Goal: Use online tool/utility: Use online tool/utility

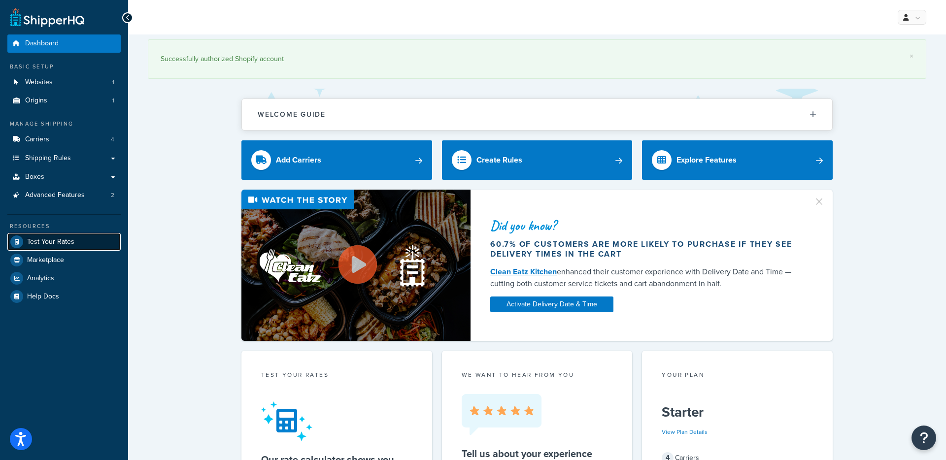
click at [54, 241] on span "Test Your Rates" at bounding box center [50, 242] width 47 height 8
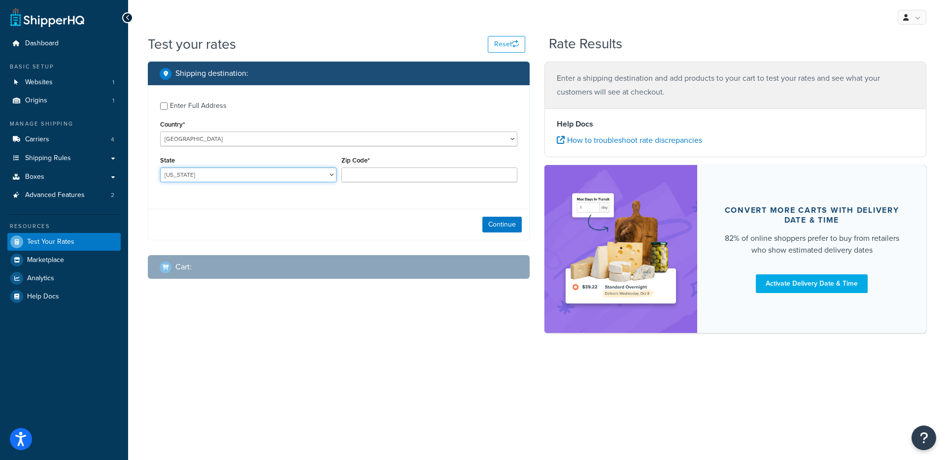
click at [211, 176] on select "[US_STATE] [US_STATE] [US_STATE] [US_STATE] [US_STATE] Armed Forces Americas Ar…" at bounding box center [248, 174] width 176 height 15
click at [273, 176] on select "[US_STATE] [US_STATE] [US_STATE] [US_STATE] [US_STATE] Armed Forces Americas Ar…" at bounding box center [248, 174] width 176 height 15
select select "NY"
click at [160, 168] on select "[US_STATE] [US_STATE] [US_STATE] [US_STATE] [US_STATE] Armed Forces Americas Ar…" at bounding box center [248, 174] width 176 height 15
click at [373, 173] on input "Zip Code*" at bounding box center [429, 174] width 176 height 15
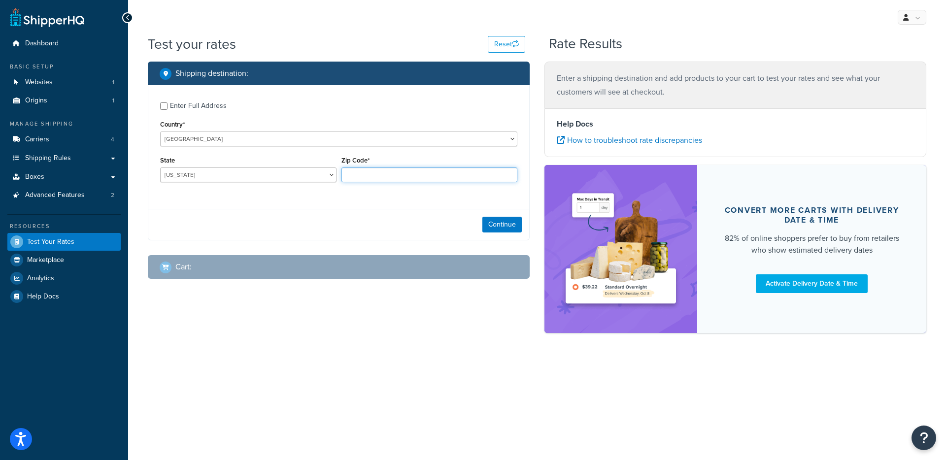
paste input "10154"
type input "10154"
click at [502, 226] on button "Continue" at bounding box center [501, 225] width 39 height 16
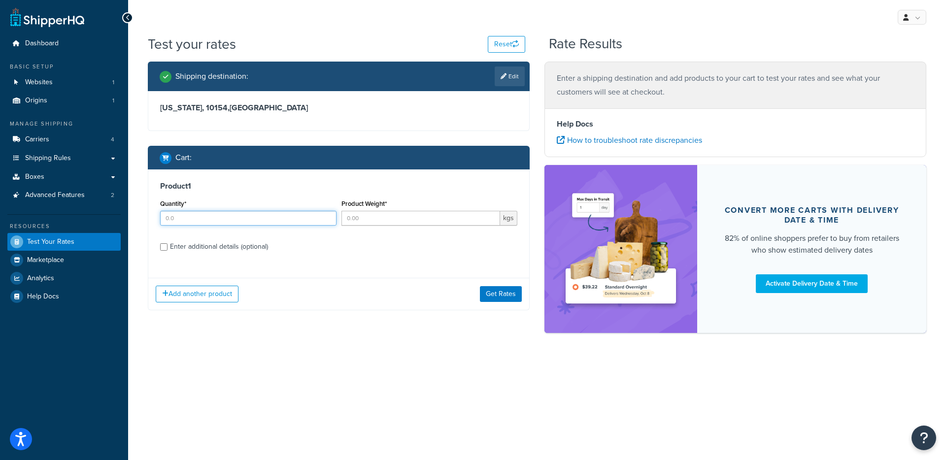
click at [245, 217] on input "Quantity*" at bounding box center [248, 218] width 176 height 15
type input "1"
click at [394, 218] on input "Product Weight*" at bounding box center [420, 218] width 159 height 15
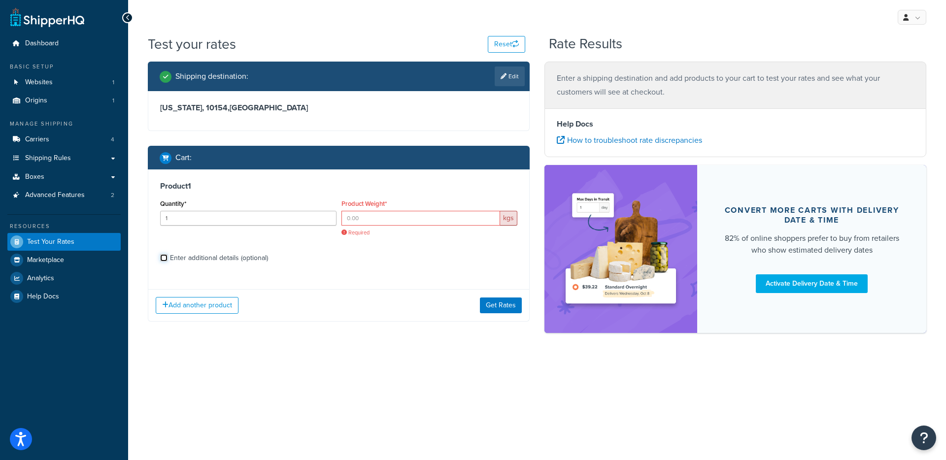
click at [163, 260] on input "Enter additional details (optional)" at bounding box center [163, 257] width 7 height 7
checkbox input "true"
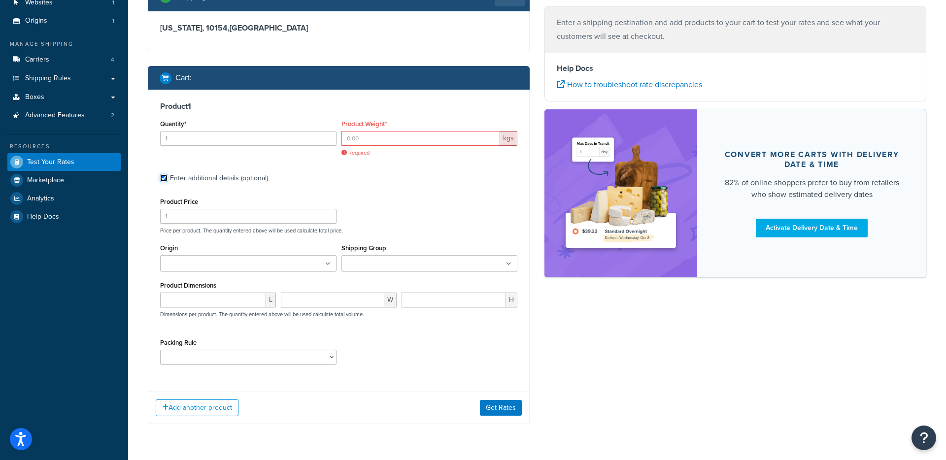
scroll to position [75, 0]
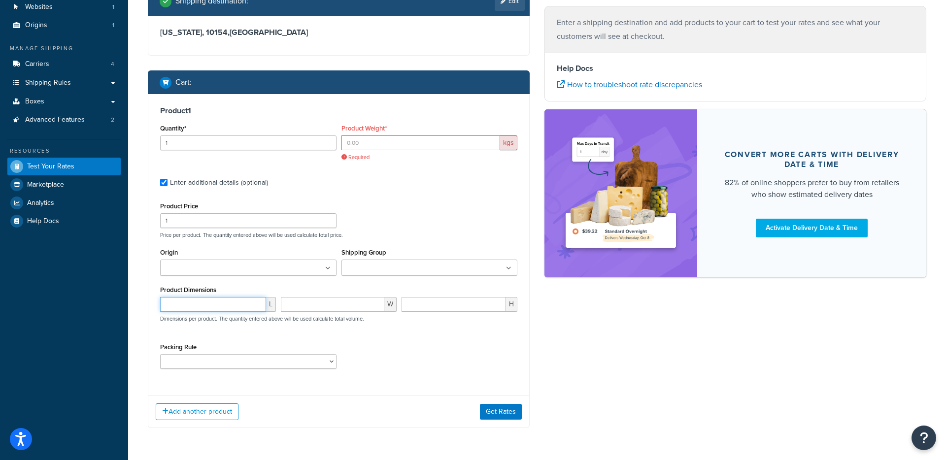
click at [184, 307] on input "number" at bounding box center [213, 304] width 106 height 15
type input "78"
click at [315, 305] on input "number" at bounding box center [332, 304] width 103 height 15
type input "16"
click at [438, 306] on input "number" at bounding box center [453, 304] width 104 height 15
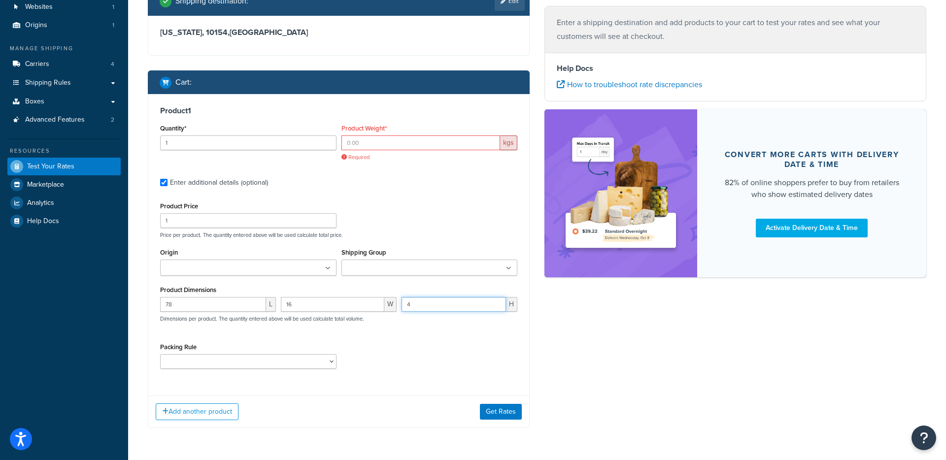
type input "4"
click at [393, 144] on input "Product Weight*" at bounding box center [420, 142] width 159 height 15
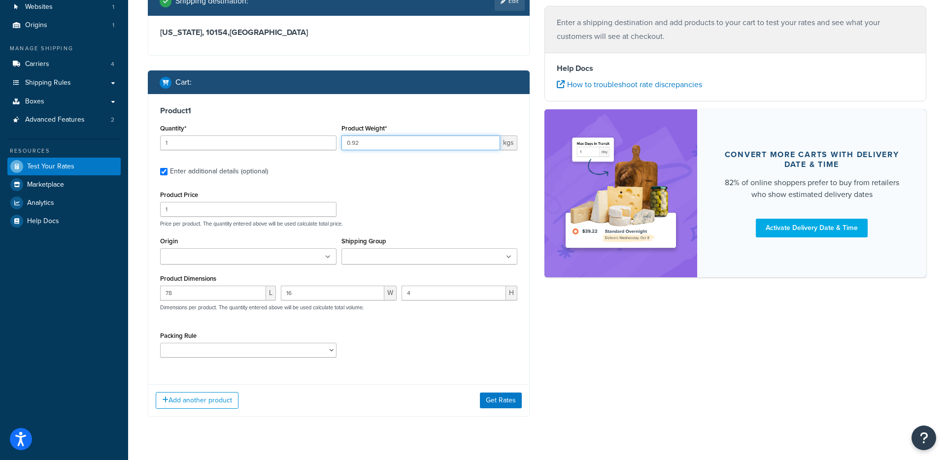
type input "0.92"
click at [372, 256] on input "Shipping Group" at bounding box center [387, 257] width 87 height 11
click at [299, 330] on div "Packing Rule [PERSON_NAME] AW-FRO [PERSON_NAME] [PERSON_NAME] [PERSON_NAME] CU …" at bounding box center [248, 343] width 176 height 29
click at [258, 356] on select "[PERSON_NAME] AW-FRO [PERSON_NAME] [PERSON_NAME] [PERSON_NAME] CU SW" at bounding box center [248, 350] width 176 height 15
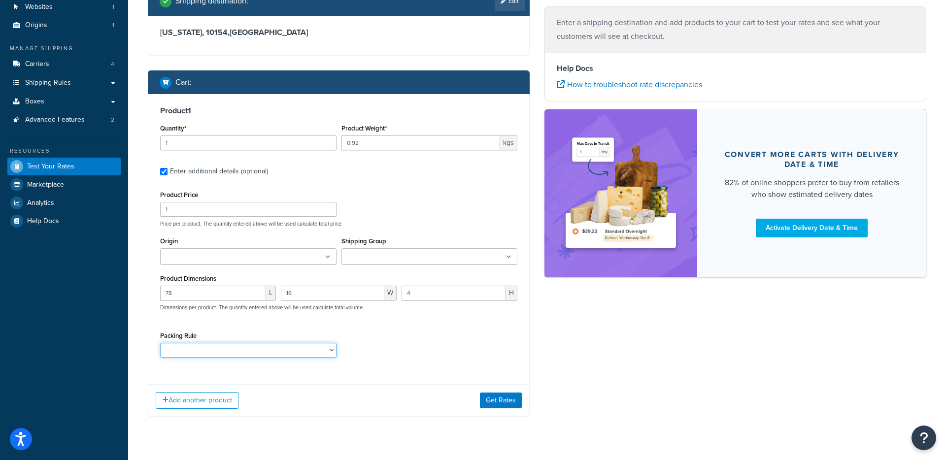
select select "86281"
click at [160, 344] on select "[PERSON_NAME] AW-FRO [PERSON_NAME] [PERSON_NAME] [PERSON_NAME] CU SW" at bounding box center [248, 350] width 176 height 15
click at [501, 404] on button "Get Rates" at bounding box center [501, 401] width 42 height 16
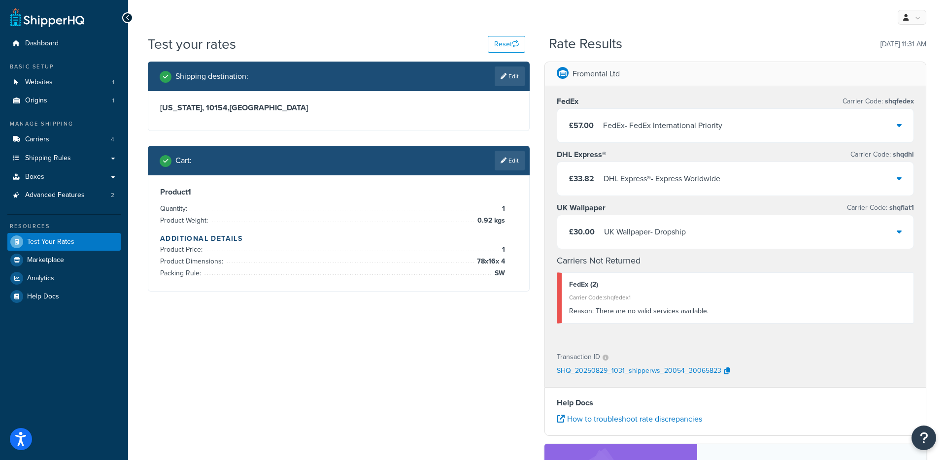
click at [895, 128] on div "£57.00 FedEx - FedEx International Priority" at bounding box center [735, 125] width 356 height 33
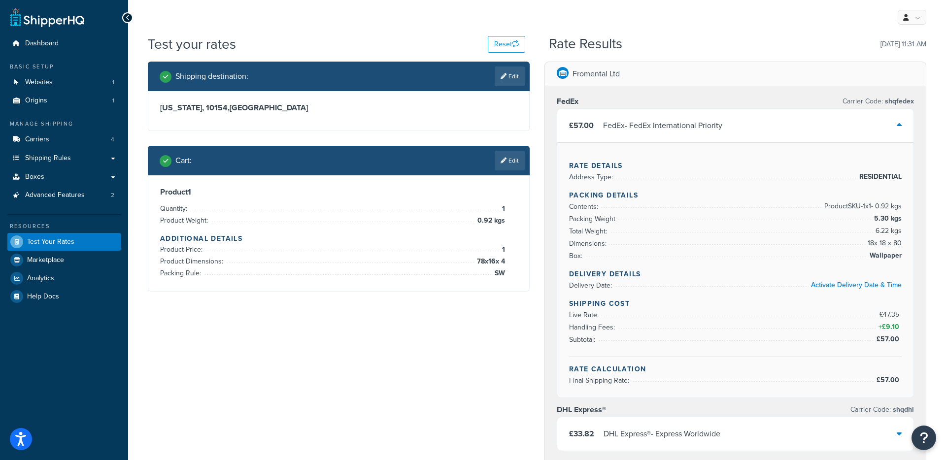
click at [211, 108] on h3 "[US_STATE], 10154 , [GEOGRAPHIC_DATA]" at bounding box center [338, 108] width 357 height 10
copy h3 "10154"
click at [507, 76] on link "Edit" at bounding box center [510, 76] width 30 height 20
select select "NY"
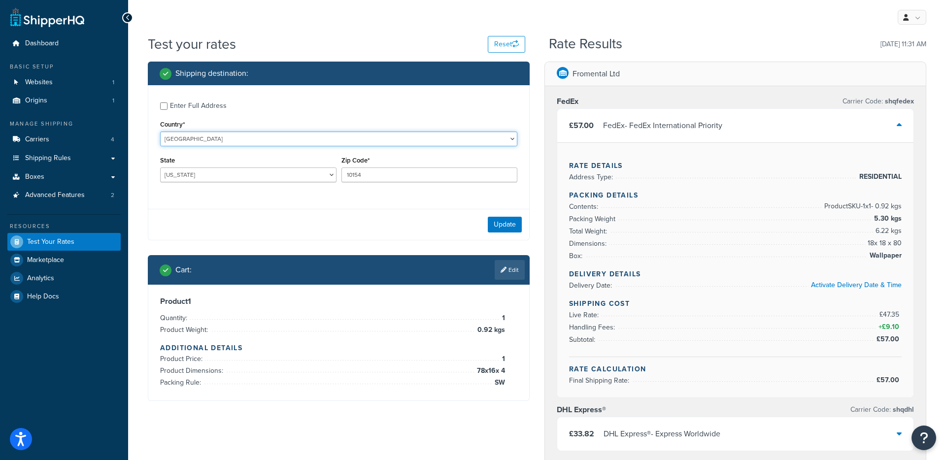
click at [213, 137] on select "[GEOGRAPHIC_DATA] [GEOGRAPHIC_DATA] [GEOGRAPHIC_DATA] [GEOGRAPHIC_DATA] [GEOGRA…" at bounding box center [338, 139] width 357 height 15
select select "GB"
click at [160, 132] on select "[GEOGRAPHIC_DATA] [GEOGRAPHIC_DATA] [GEOGRAPHIC_DATA] [GEOGRAPHIC_DATA] [GEOGRA…" at bounding box center [338, 139] width 357 height 15
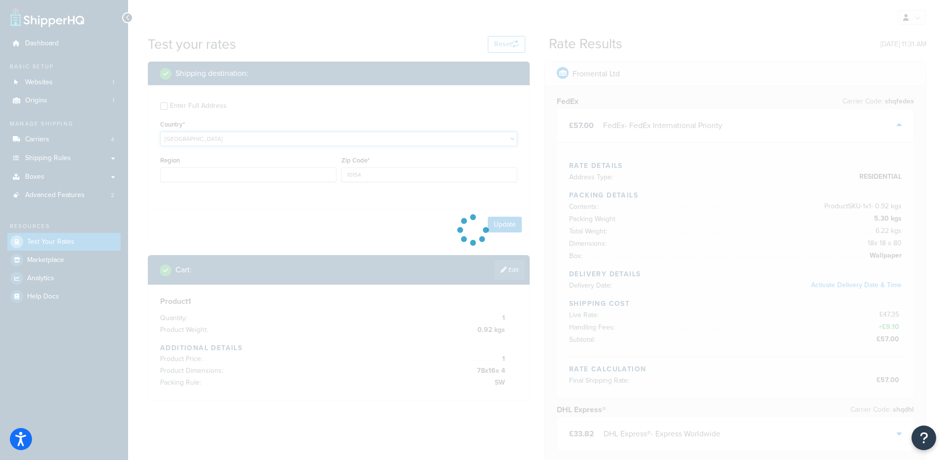
type input "NY"
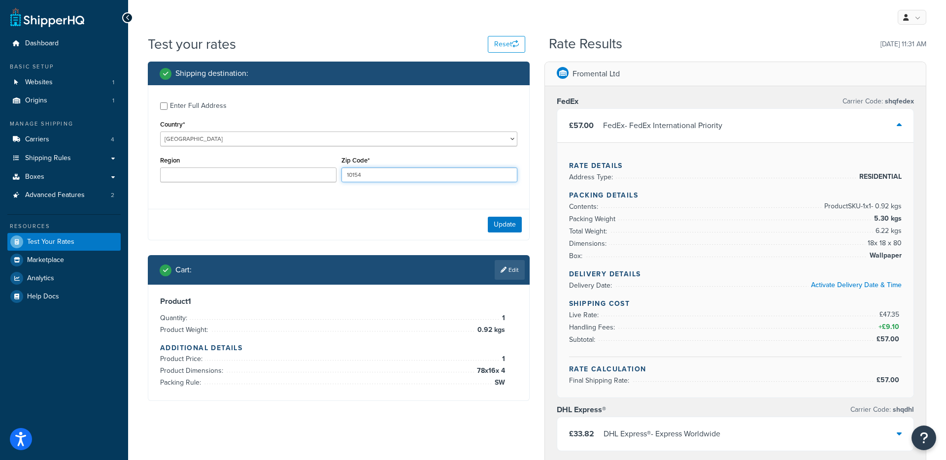
click at [359, 175] on input "10154" at bounding box center [429, 174] width 176 height 15
type input "NR8 5ES"
click at [243, 172] on input "Region" at bounding box center [248, 174] width 176 height 15
type input "[GEOGRAPHIC_DATA]"
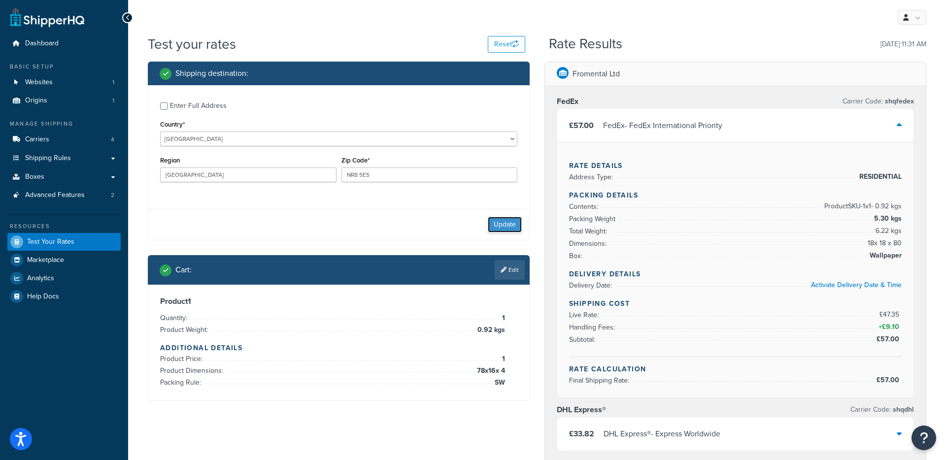
click at [501, 224] on button "Update" at bounding box center [505, 225] width 34 height 16
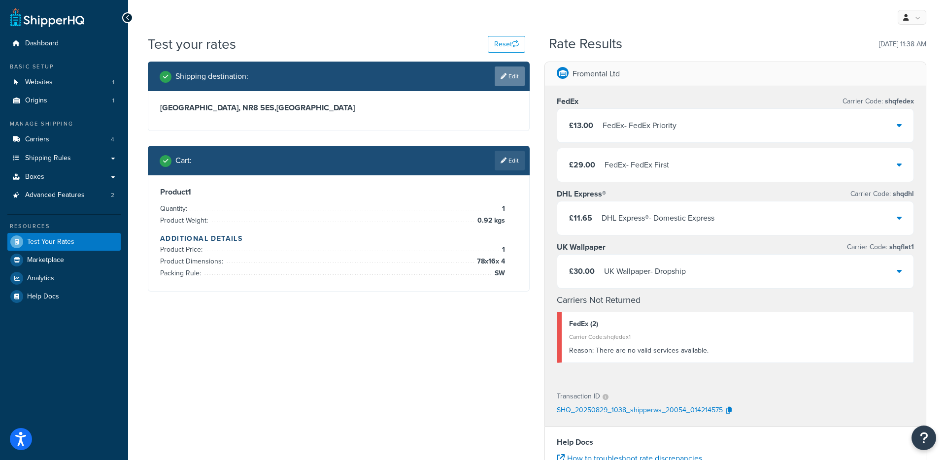
click at [511, 80] on link "Edit" at bounding box center [510, 76] width 30 height 20
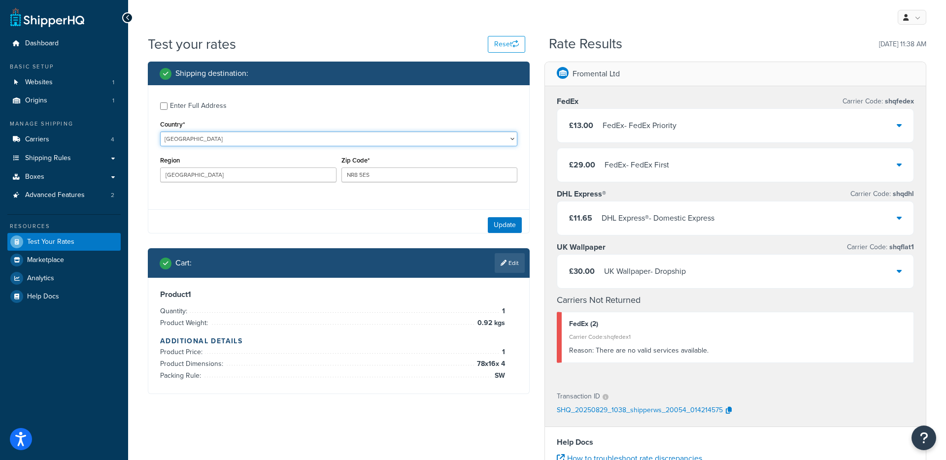
click at [199, 133] on select "[GEOGRAPHIC_DATA] [GEOGRAPHIC_DATA] [GEOGRAPHIC_DATA] [GEOGRAPHIC_DATA] [GEOGRA…" at bounding box center [338, 139] width 357 height 15
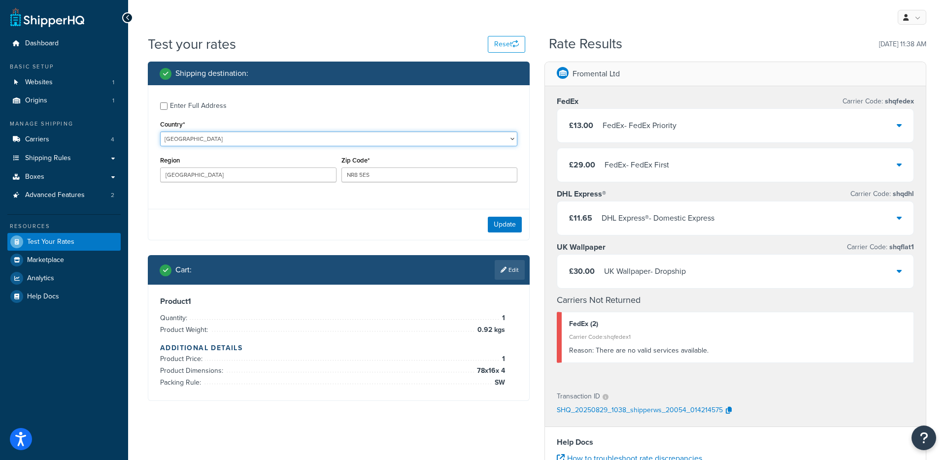
select select "US"
click at [160, 132] on select "[GEOGRAPHIC_DATA] [GEOGRAPHIC_DATA] [GEOGRAPHIC_DATA] [GEOGRAPHIC_DATA] [GEOGRA…" at bounding box center [338, 139] width 357 height 15
click at [232, 172] on select "[US_STATE] [US_STATE] [US_STATE] [US_STATE] [US_STATE] Armed Forces Americas Ar…" at bounding box center [248, 174] width 176 height 15
select select "NY"
click at [160, 168] on select "[US_STATE] [US_STATE] [US_STATE] [US_STATE] [US_STATE] Armed Forces Americas Ar…" at bounding box center [248, 174] width 176 height 15
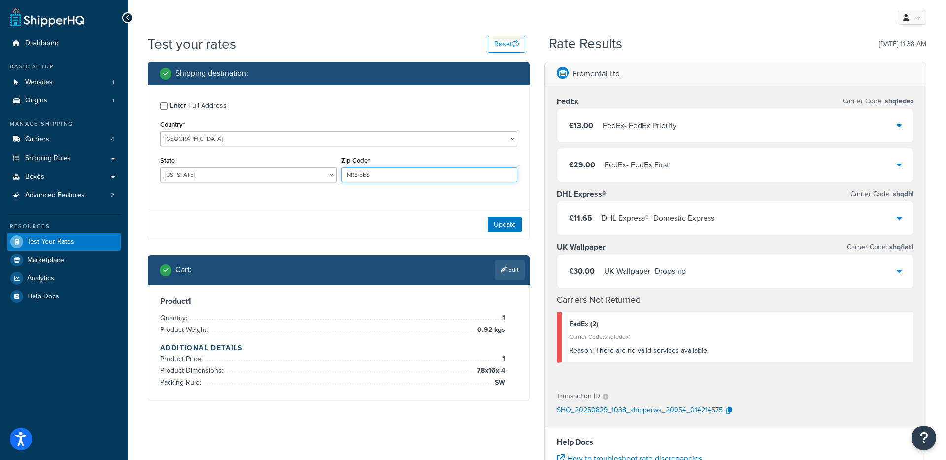
drag, startPoint x: 383, startPoint y: 178, endPoint x: 335, endPoint y: 177, distance: 47.3
click at [335, 177] on div "State [US_STATE] [US_STATE] [US_STATE] [US_STATE] [US_STATE] Armed Forces Ameri…" at bounding box center [339, 172] width 362 height 36
paste input "10154"
type input "10154"
click at [499, 223] on button "Update" at bounding box center [505, 225] width 34 height 16
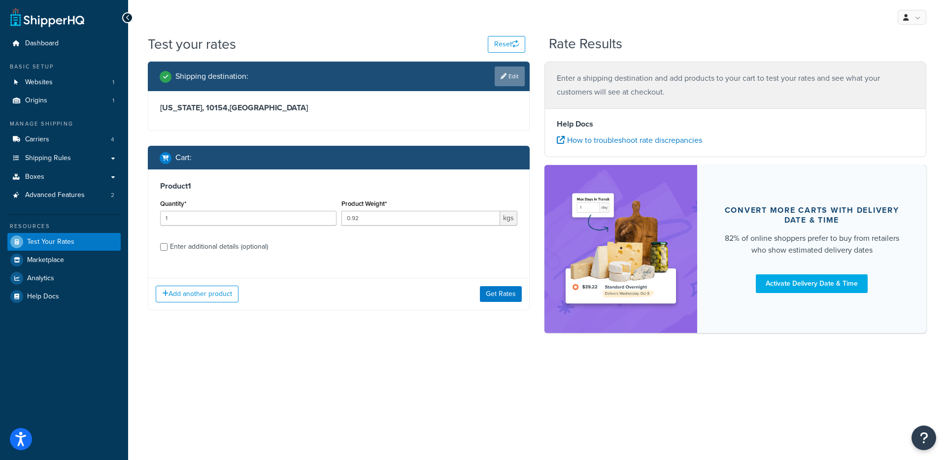
click at [510, 77] on link "Edit" at bounding box center [510, 76] width 30 height 20
select select "NY"
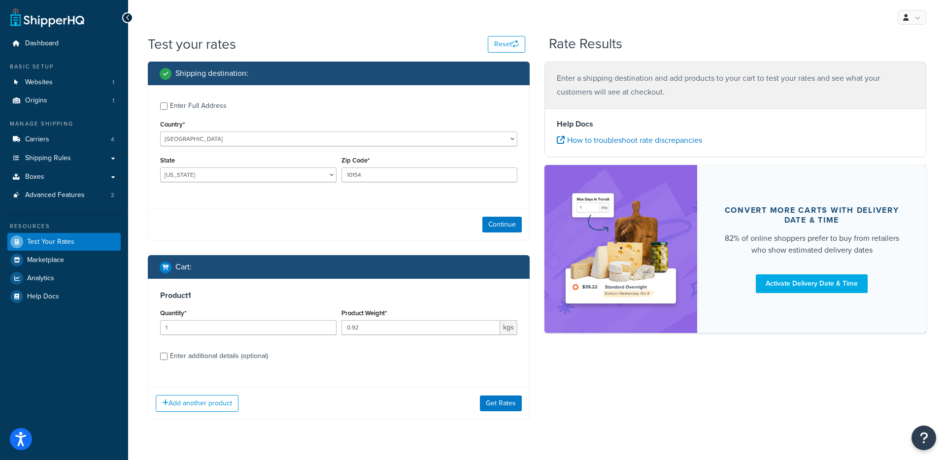
click at [225, 357] on div "Enter additional details (optional)" at bounding box center [219, 356] width 98 height 14
click at [167, 357] on input "Enter additional details (optional)" at bounding box center [163, 356] width 7 height 7
checkbox input "true"
select select "86281"
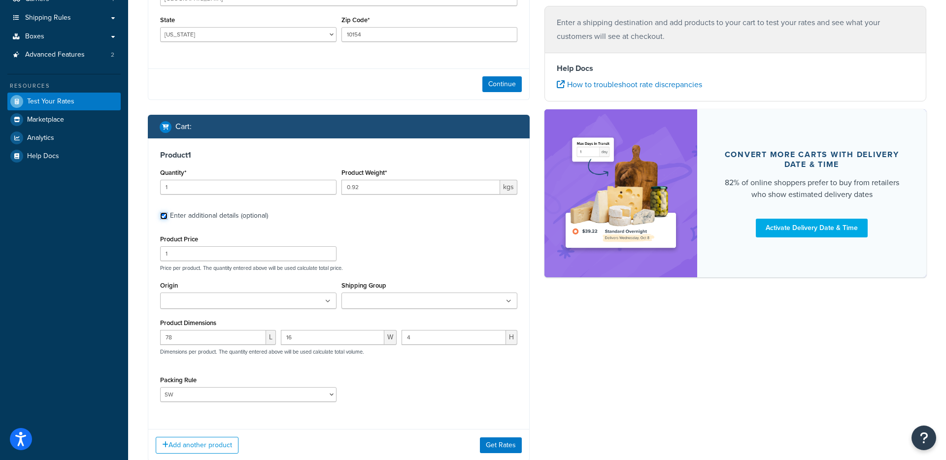
scroll to position [143, 0]
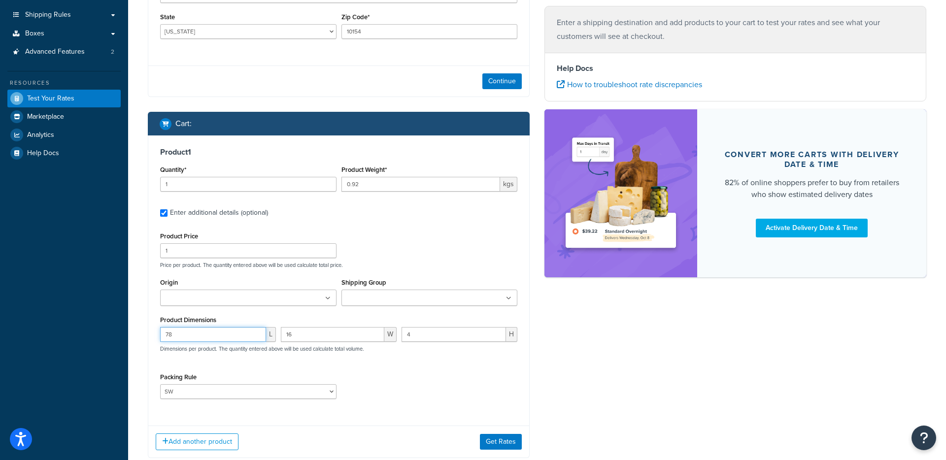
click at [193, 340] on input "78" at bounding box center [213, 334] width 106 height 15
type input "74"
drag, startPoint x: 314, startPoint y: 334, endPoint x: 274, endPoint y: 334, distance: 39.9
click at [274, 334] on div "74 L 16 W 4 H Dimensions per product. The quantity entered above will be used c…" at bounding box center [339, 345] width 362 height 36
type input "52"
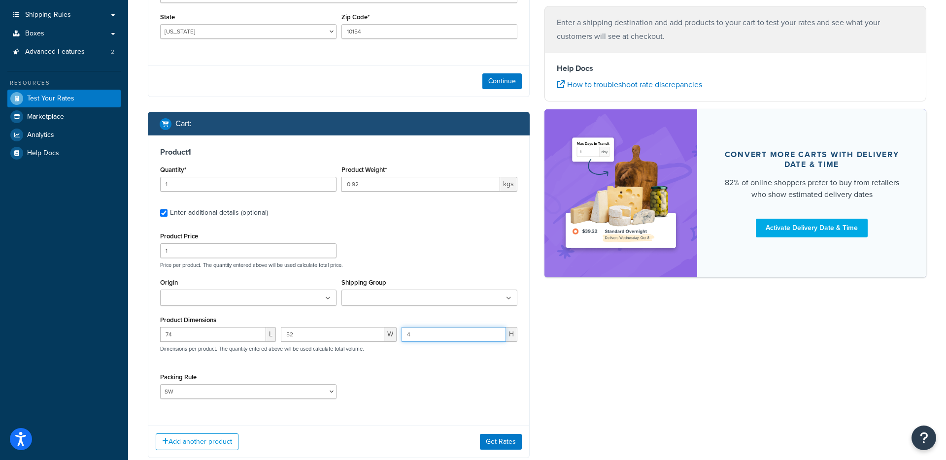
drag, startPoint x: 437, startPoint y: 338, endPoint x: 392, endPoint y: 337, distance: 45.3
click at [392, 337] on div "74 L 52 W 4 H Dimensions per product. The quantity entered above will be used c…" at bounding box center [339, 345] width 362 height 36
type input "5"
click at [422, 338] on input "5" at bounding box center [453, 334] width 104 height 15
drag, startPoint x: 367, startPoint y: 188, endPoint x: 332, endPoint y: 185, distance: 35.1
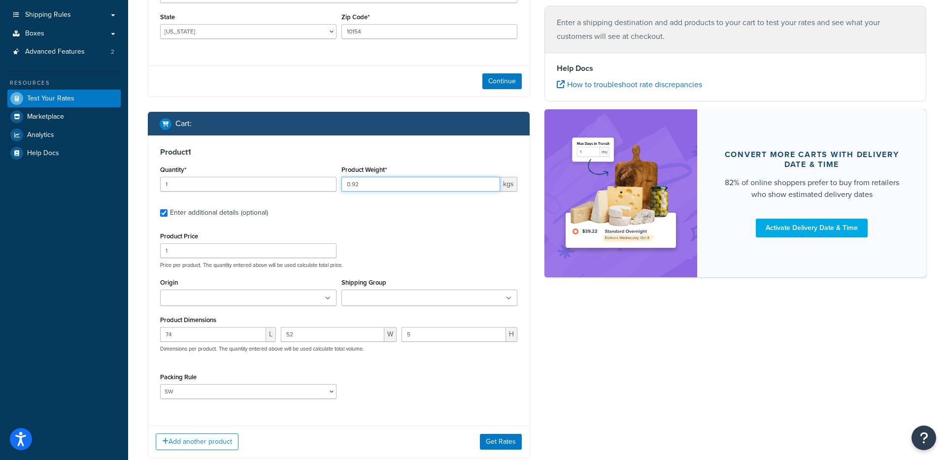
click at [332, 185] on div "Quantity* 1 Product Weight* 0.92 kgs" at bounding box center [339, 181] width 362 height 36
type input "2.2"
click at [195, 393] on select "[PERSON_NAME] AW-FRO [PERSON_NAME] [PERSON_NAME] [PERSON_NAME] CU SW" at bounding box center [248, 391] width 176 height 15
select select "86166"
click at [160, 386] on select "[PERSON_NAME] AW-FRO [PERSON_NAME] [PERSON_NAME] [PERSON_NAME] CU SW" at bounding box center [248, 391] width 176 height 15
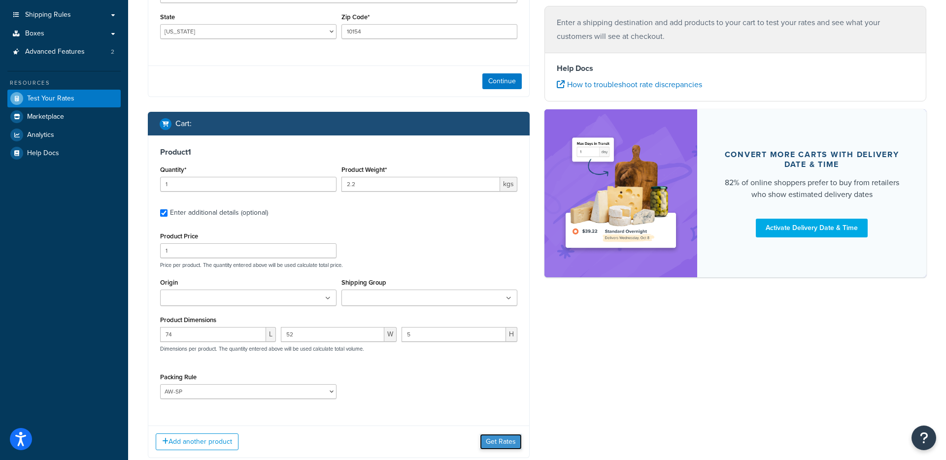
click at [495, 442] on button "Get Rates" at bounding box center [501, 442] width 42 height 16
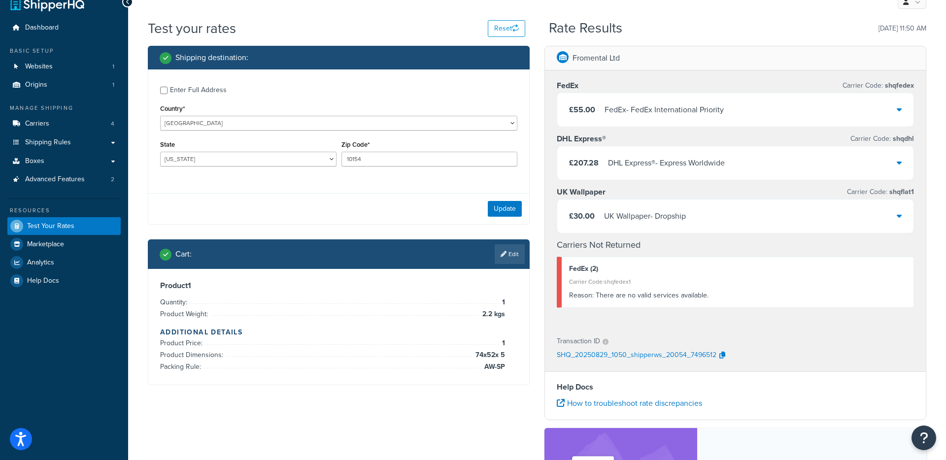
scroll to position [0, 0]
